Goal: Task Accomplishment & Management: Use online tool/utility

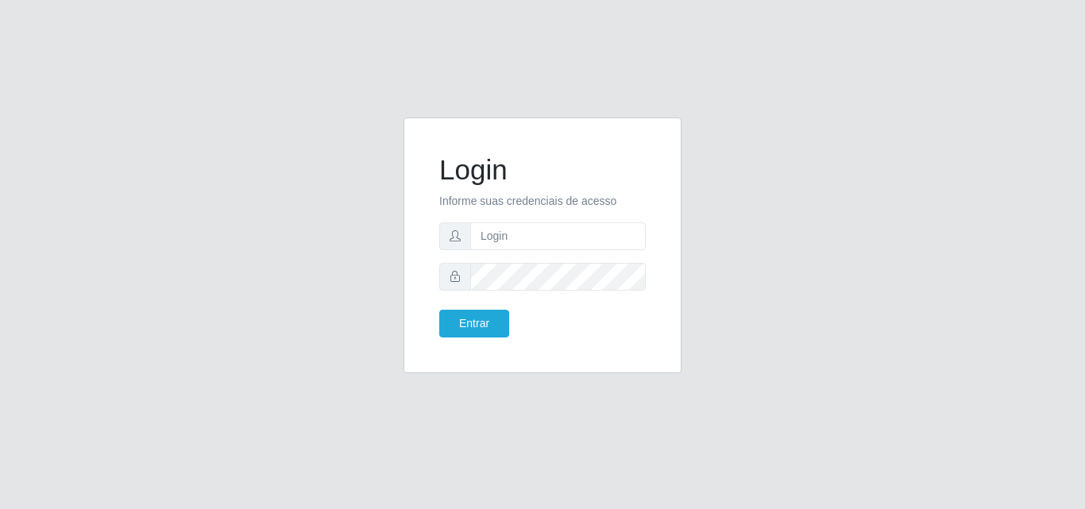
click at [542, 234] on input "text" at bounding box center [557, 236] width 175 height 28
type input "[EMAIL_ADDRESS][DOMAIN_NAME]"
click at [476, 325] on button "Entrar" at bounding box center [474, 324] width 70 height 28
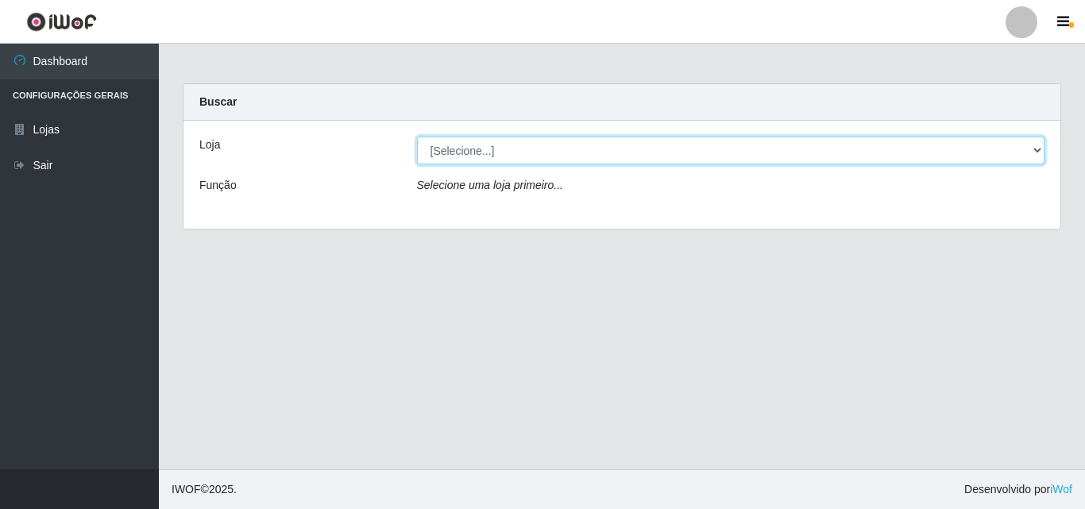
click at [1041, 151] on select "[Selecione...] Corte Fácil - Unidade Emaús" at bounding box center [731, 151] width 628 height 28
select select "201"
click at [417, 137] on select "[Selecione...] Corte Fácil - Unidade Emaús" at bounding box center [731, 151] width 628 height 28
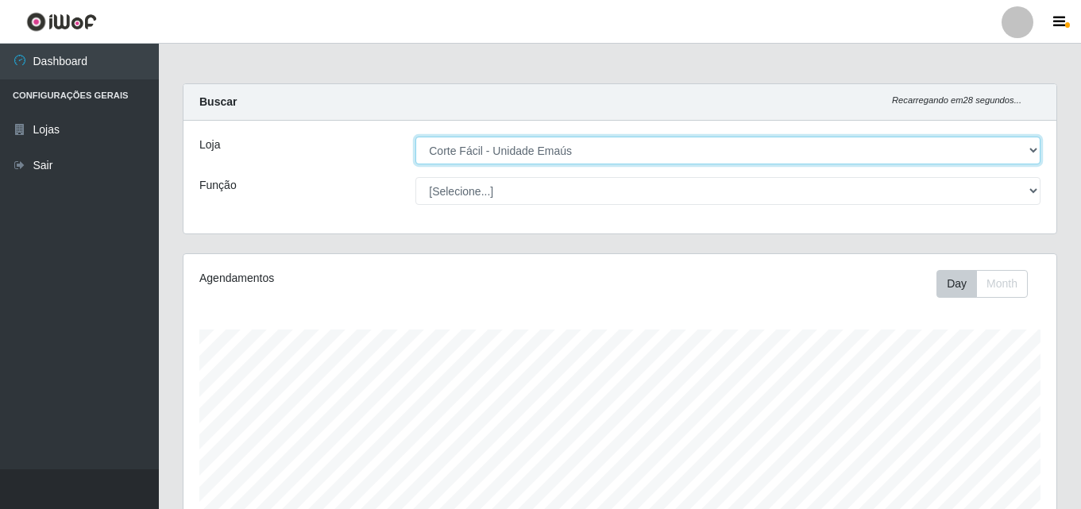
scroll to position [330, 873]
